Goal: Navigation & Orientation: Find specific page/section

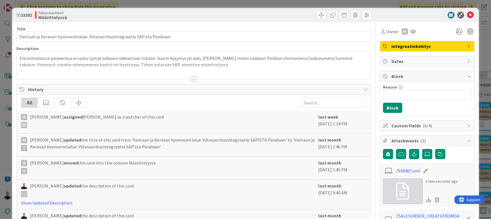
click at [125, 5] on div "ID 23382 Taloustuotteet Määrittelyssä Title 77 / 128 Vantaan ja Keravan hyvinvo…" at bounding box center [245, 109] width 491 height 219
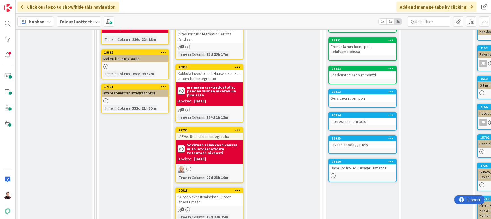
scroll to position [197, 0]
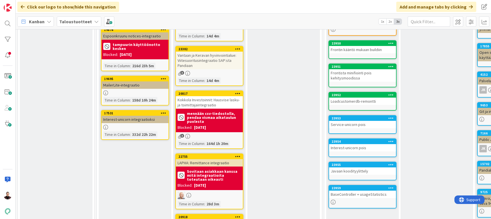
scroll to position [197, 0]
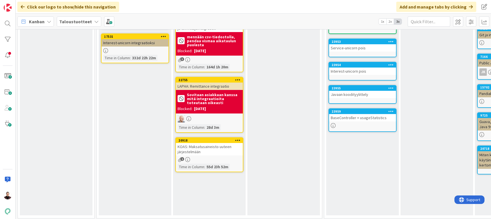
click at [212, 145] on div "KOAS: Maksatusaineisto uuteen järjestelmään" at bounding box center [209, 149] width 67 height 12
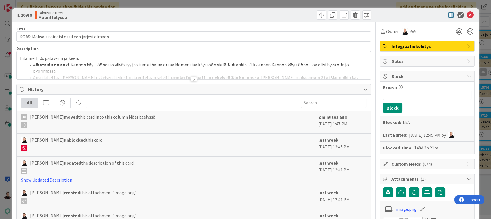
click at [194, 78] on div at bounding box center [194, 79] width 6 height 5
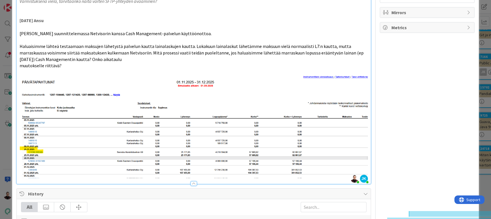
scroll to position [224, 0]
